Goal: Transaction & Acquisition: Purchase product/service

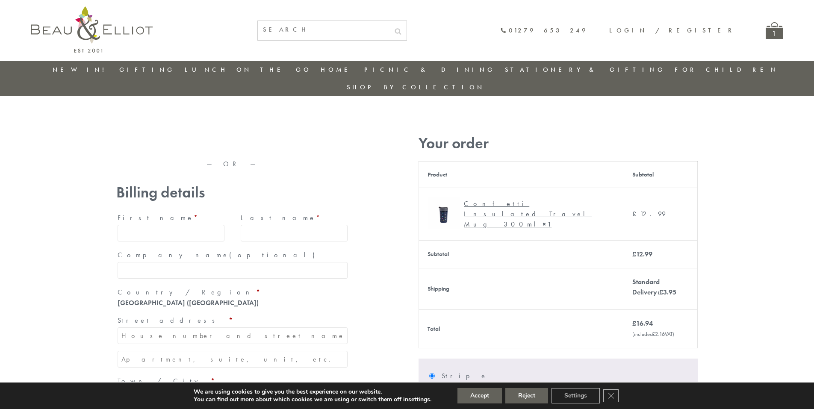
type input "maria33@yahoo.com"
type input "Maria"
type input "Williams"
type input "23, Scottsdale, Happytown"
type input "London"
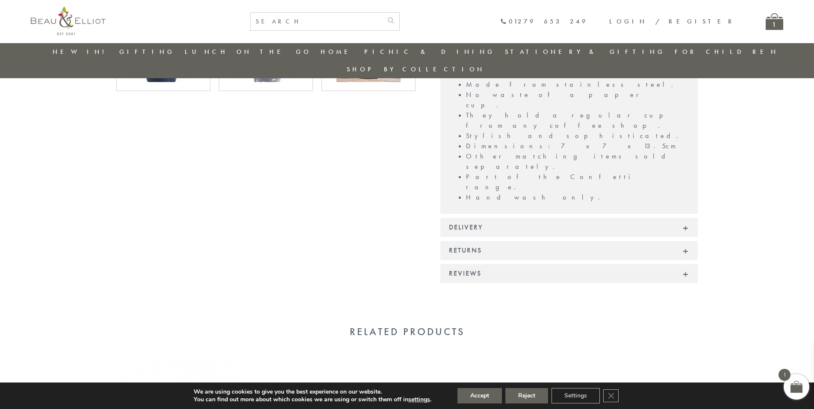
scroll to position [614, 0]
